Goal: Task Accomplishment & Management: Use online tool/utility

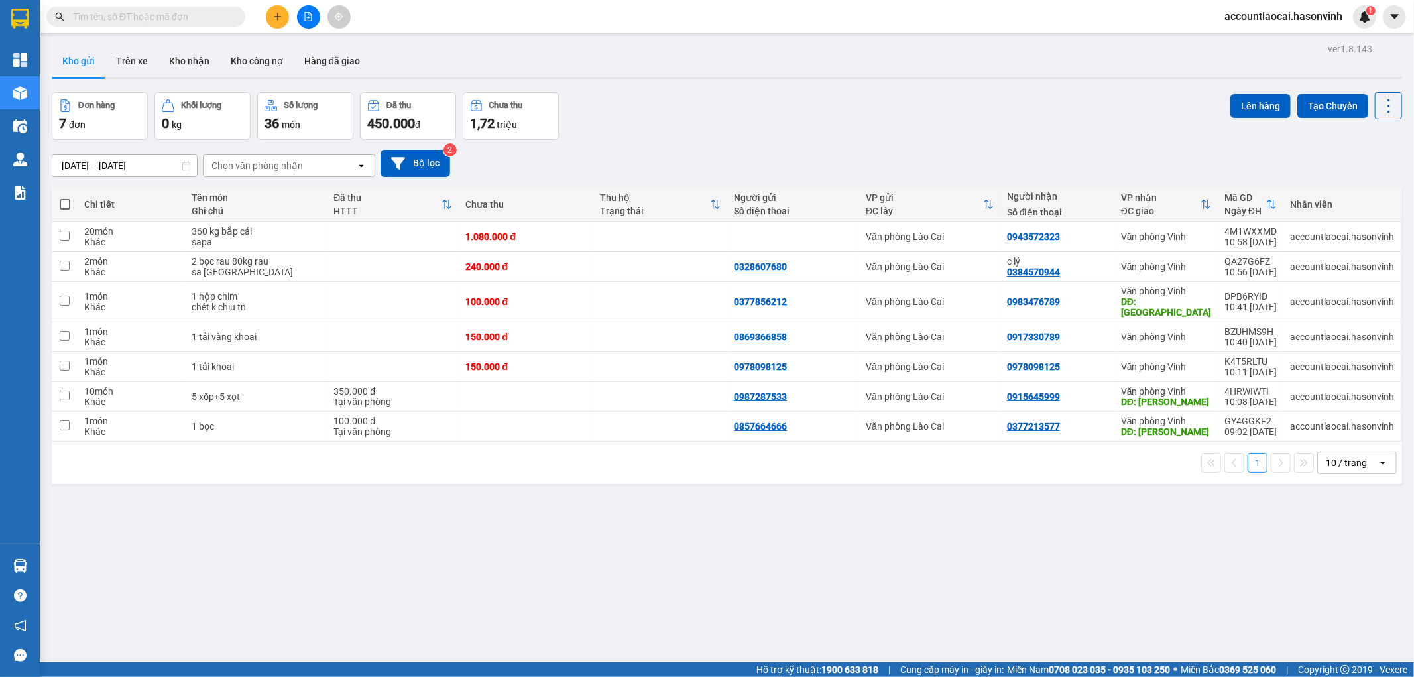
click at [215, 19] on input "text" at bounding box center [151, 16] width 156 height 15
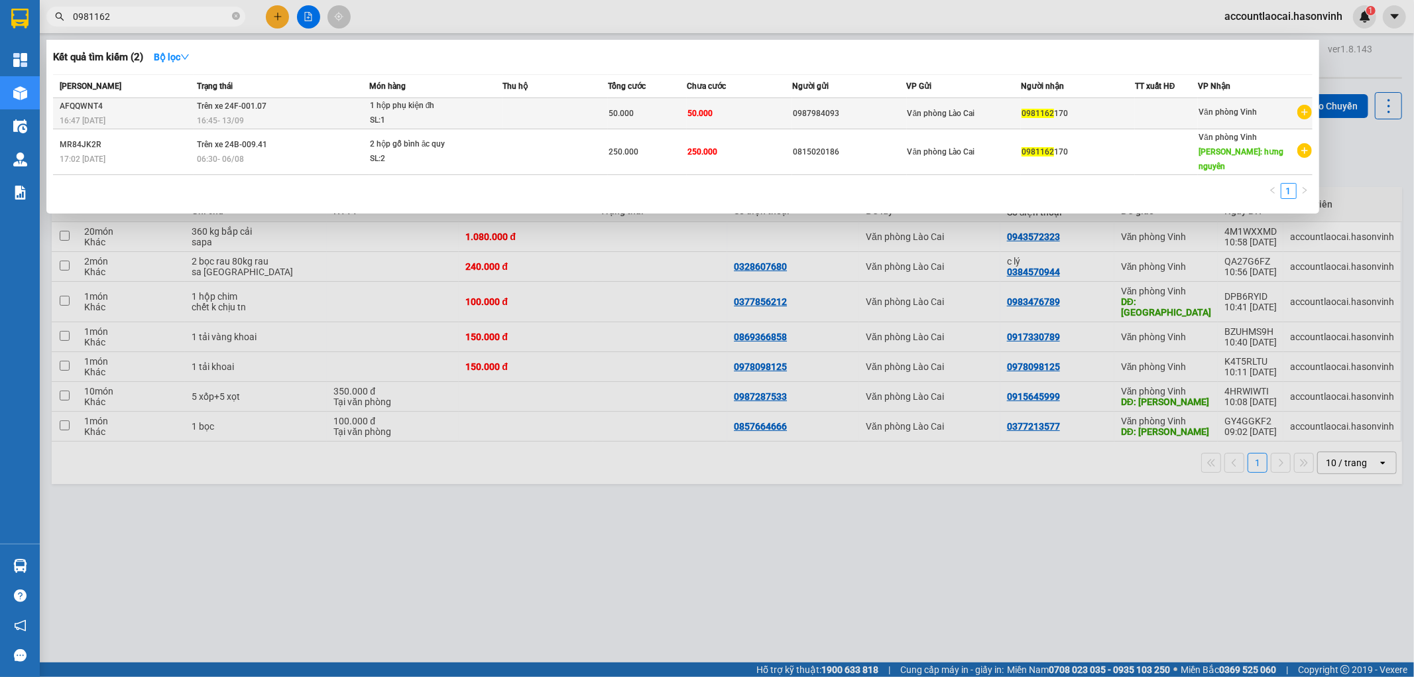
type input "0981162"
click at [304, 107] on td "Trên xe 24F-001.07 16:45 [DATE]" at bounding box center [282, 113] width 176 height 31
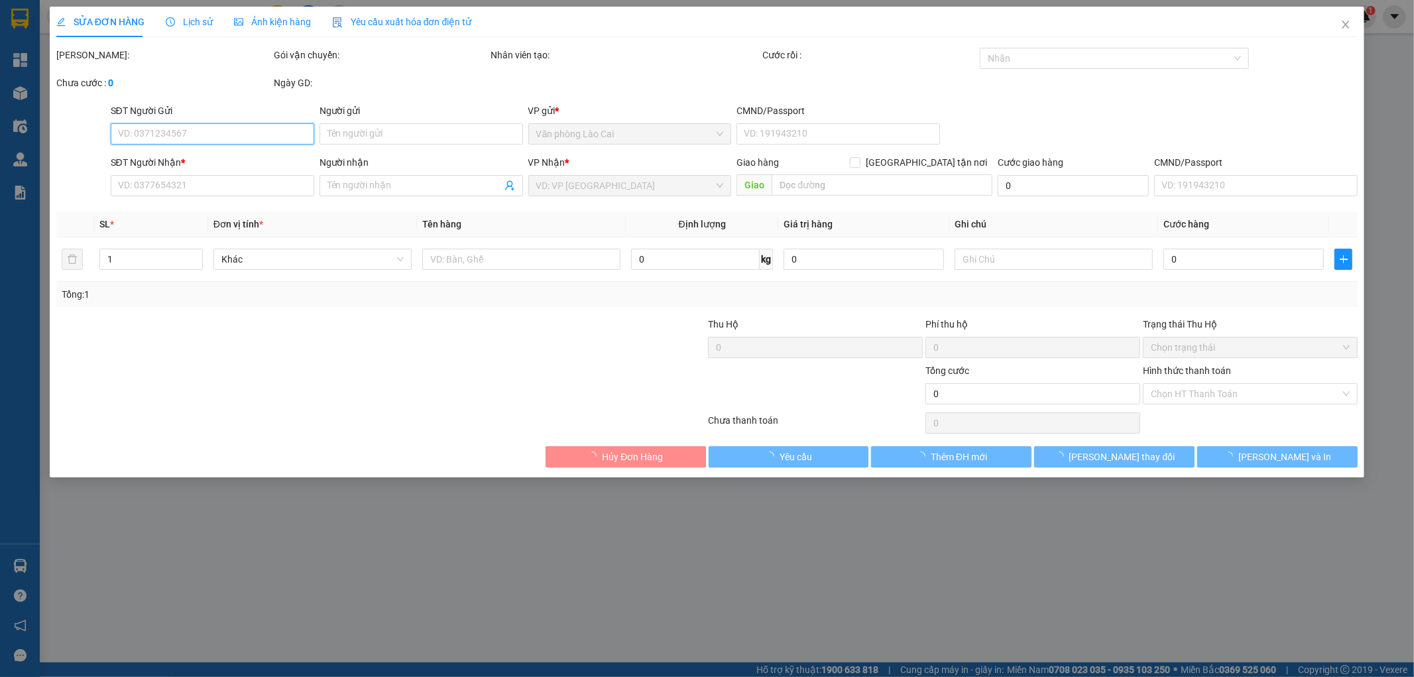
type input "0987984093"
type input "0981162170"
type input "50.000"
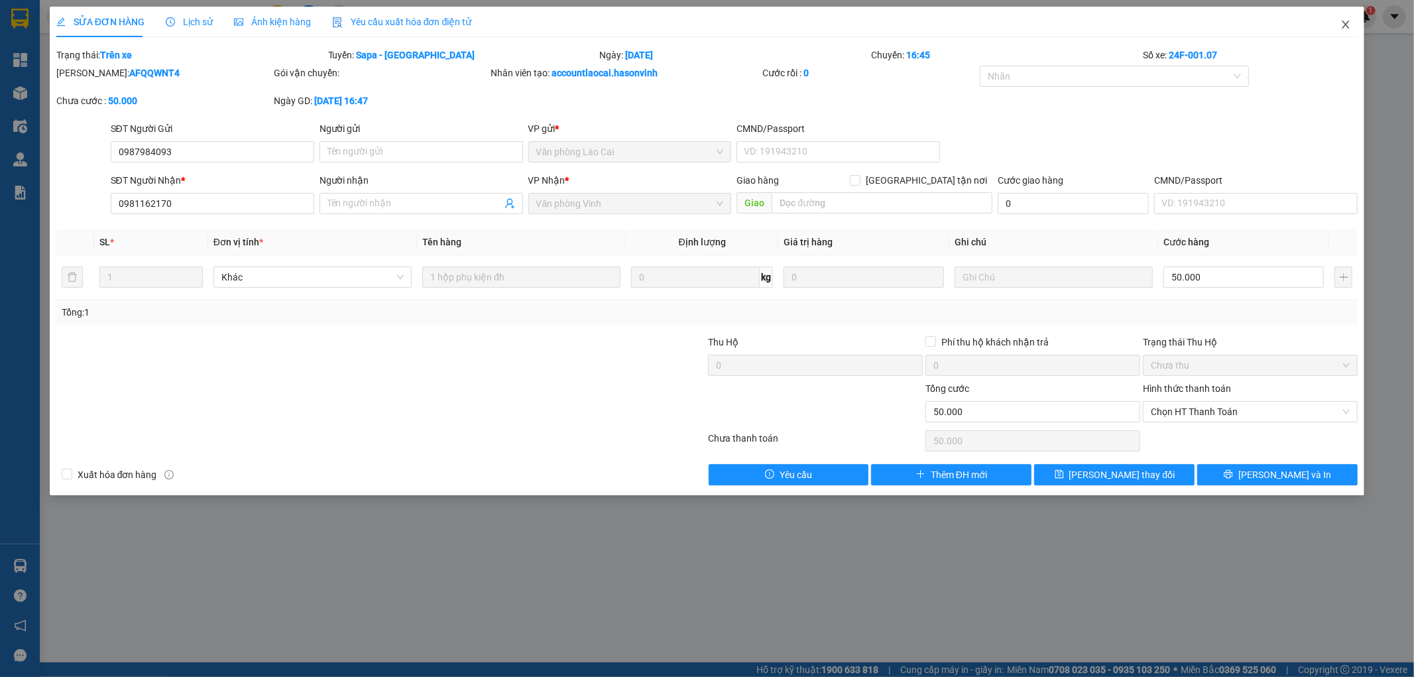
click at [1349, 23] on icon "close" at bounding box center [1346, 24] width 11 height 11
